Goal: Check status: Check status

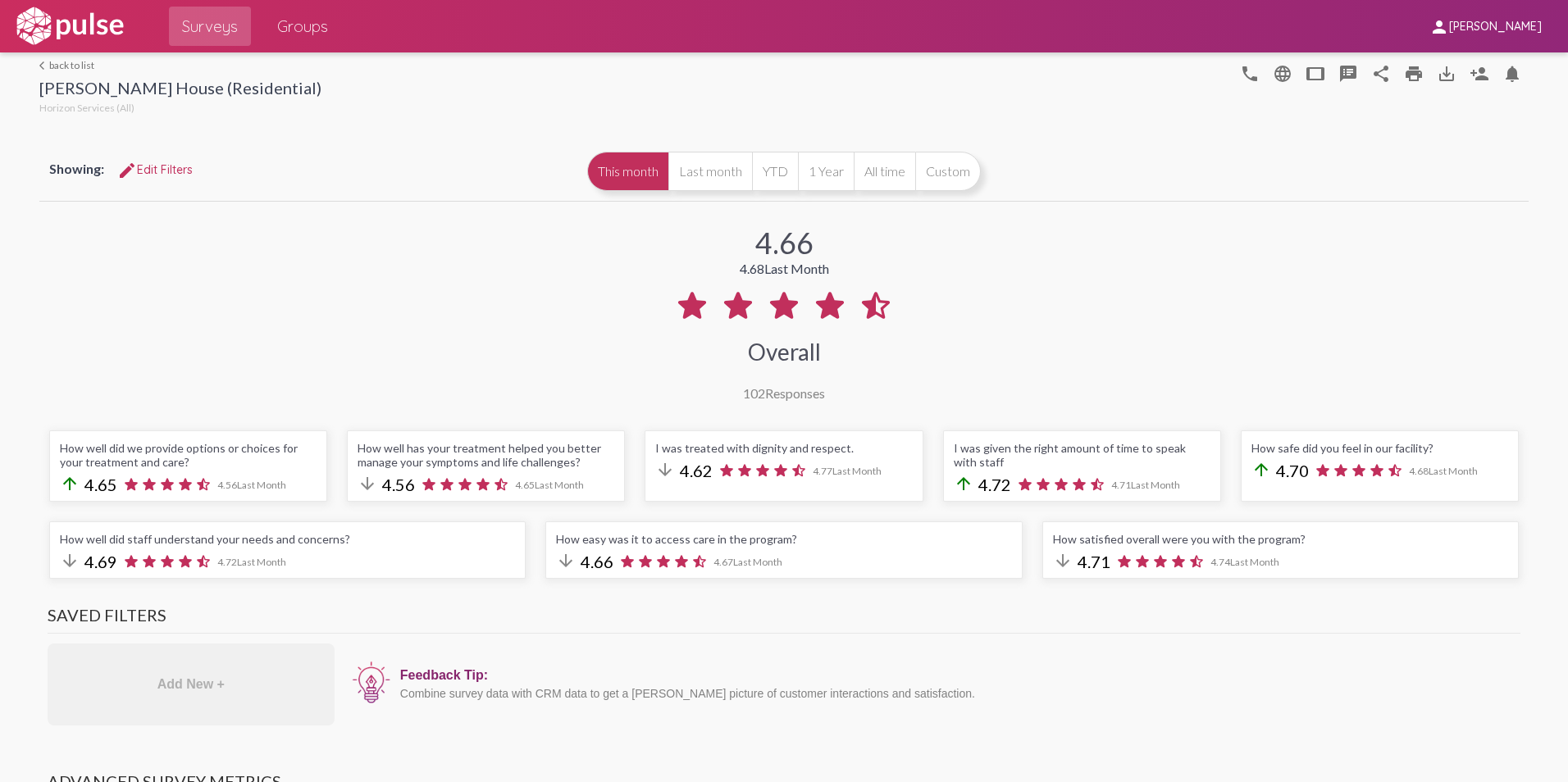
click at [73, 65] on link "arrow_back_ios back to list" at bounding box center [181, 65] width 282 height 13
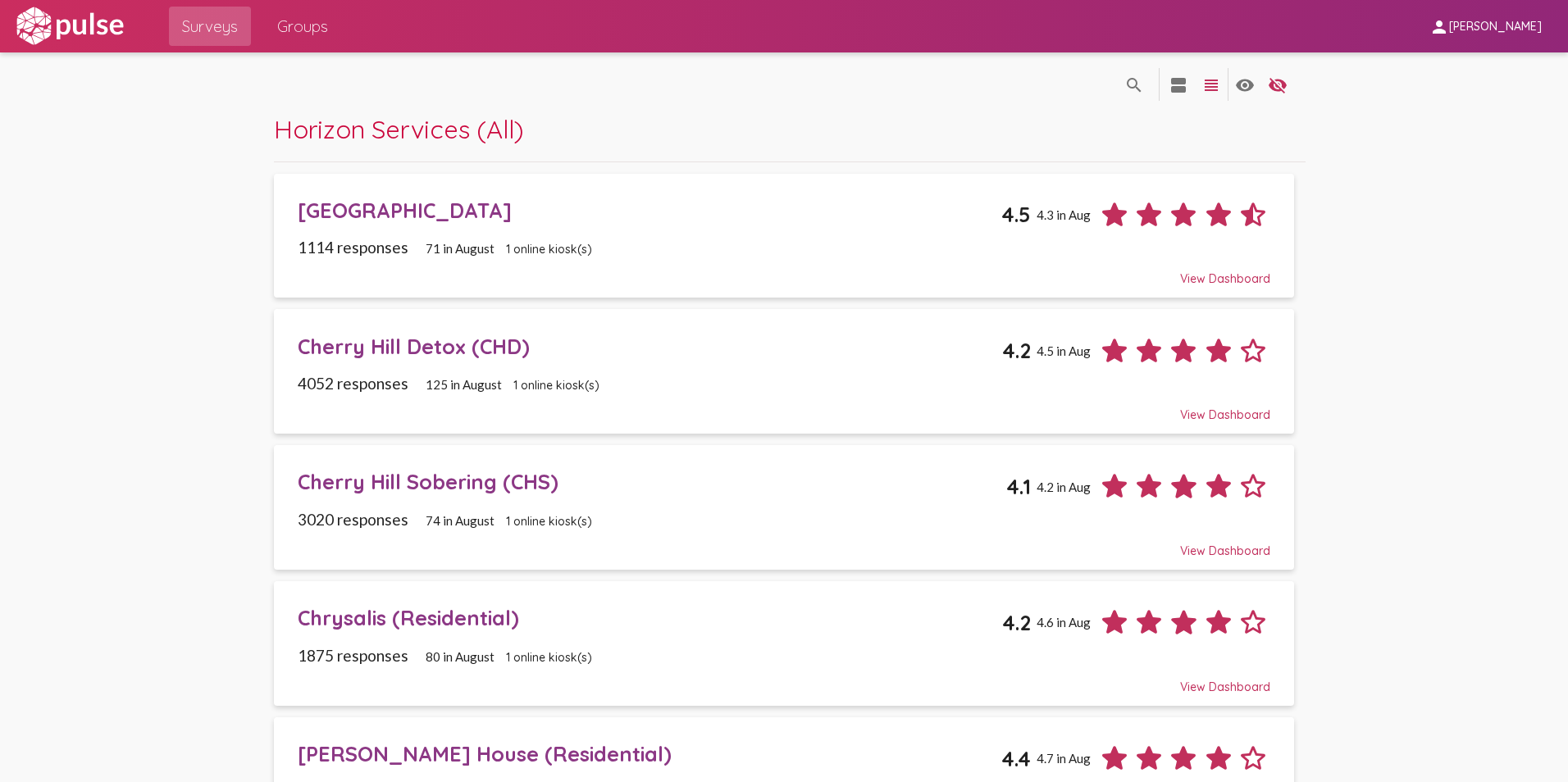
click at [402, 752] on div "[PERSON_NAME] House (Residential)" at bounding box center [649, 754] width 704 height 25
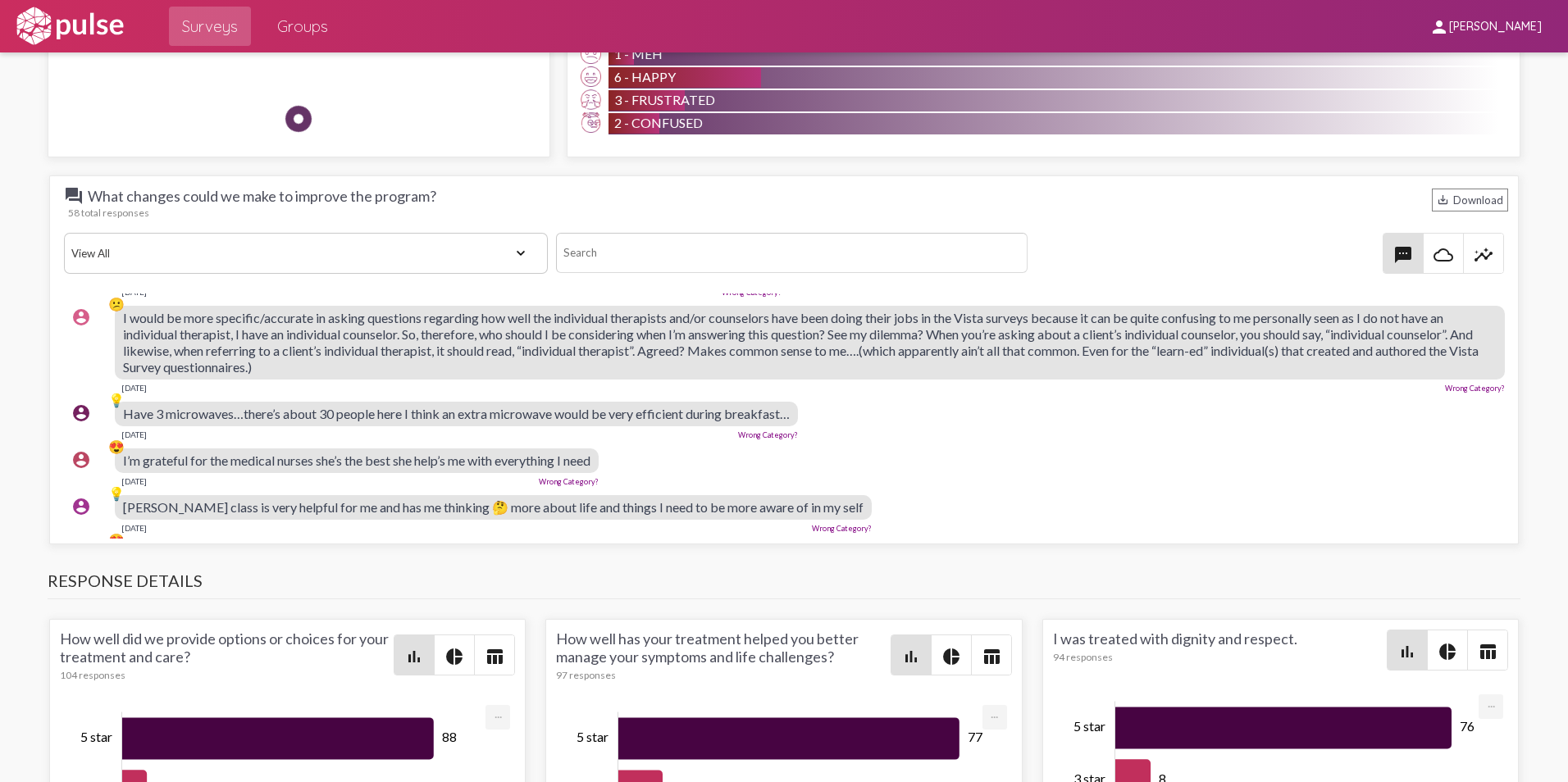
scroll to position [492, 0]
